Goal: Task Accomplishment & Management: Use online tool/utility

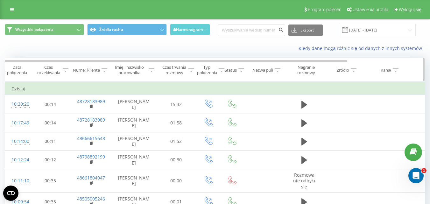
click at [192, 68] on div at bounding box center [192, 70] width 6 height 5
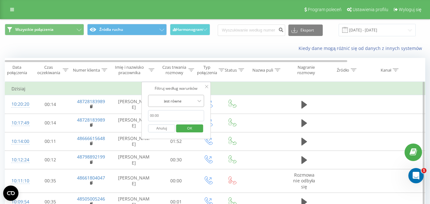
click at [184, 96] on div "Jest równe" at bounding box center [172, 101] width 47 height 10
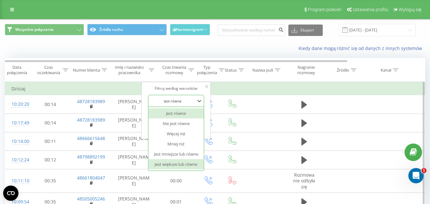
click at [166, 163] on div "Jest większe lub równe" at bounding box center [175, 164] width 55 height 10
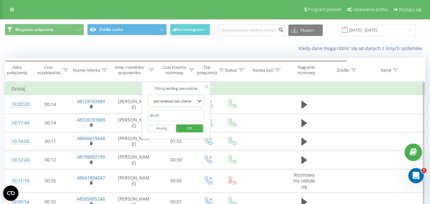
click at [180, 120] on input "text" at bounding box center [176, 115] width 56 height 11
type input "00:20"
click at [183, 129] on span "OK" at bounding box center [190, 128] width 18 height 10
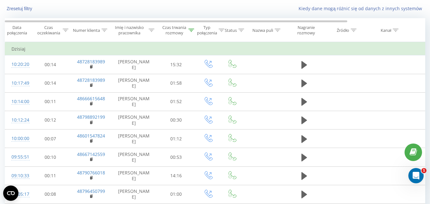
scroll to position [41, 0]
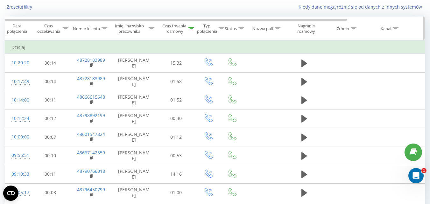
click at [191, 30] on icon at bounding box center [192, 28] width 6 height 3
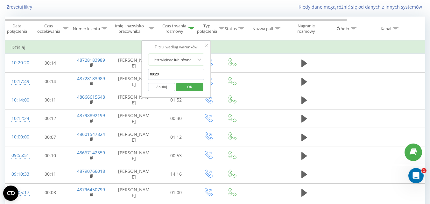
click at [173, 87] on button "Anuluj" at bounding box center [161, 87] width 27 height 8
